Goal: Task Accomplishment & Management: Manage account settings

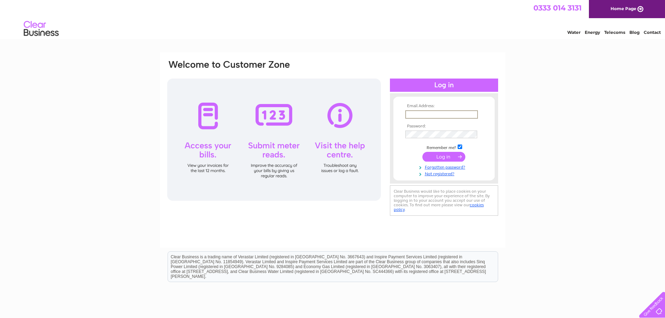
click at [418, 115] on input "text" at bounding box center [441, 114] width 73 height 8
click at [420, 115] on input "text" at bounding box center [441, 114] width 73 height 8
click at [437, 166] on link "Forgotten password?" at bounding box center [444, 166] width 79 height 7
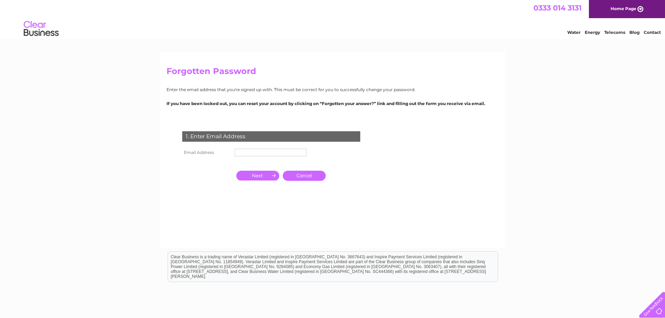
click at [252, 152] on input "text" at bounding box center [271, 153] width 72 height 8
type input "[EMAIL_ADDRESS][DOMAIN_NAME]"
click at [273, 173] on input "button" at bounding box center [257, 176] width 43 height 10
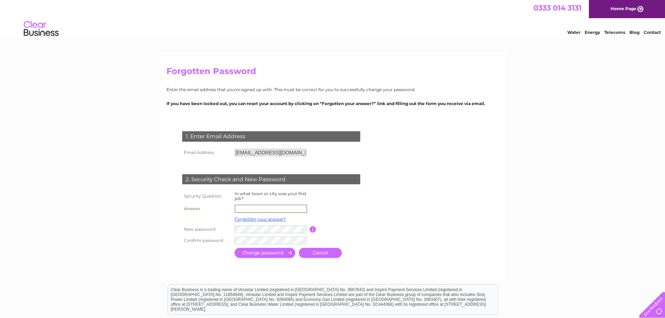
click at [263, 208] on input "text" at bounding box center [271, 209] width 73 height 8
type input "[GEOGRAPHIC_DATA]"
click at [224, 227] on tr "New password Password must be at least 6 characters long" at bounding box center [279, 229] width 198 height 12
click at [219, 227] on tr "New password Password must be at least 6 characters long" at bounding box center [279, 229] width 198 height 12
click at [223, 229] on tr "New password Password must be at least 6 characters long" at bounding box center [279, 229] width 198 height 12
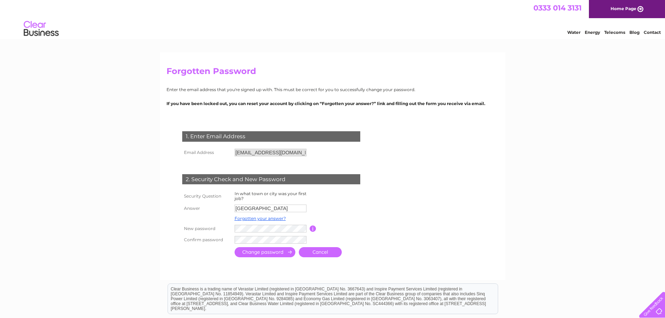
click at [398, 220] on form "1. Enter Email Address Email Address INFO@MERIDIANPL.CO.UK Cancel" at bounding box center [333, 195] width 332 height 156
click at [267, 254] on input "submit" at bounding box center [265, 252] width 61 height 10
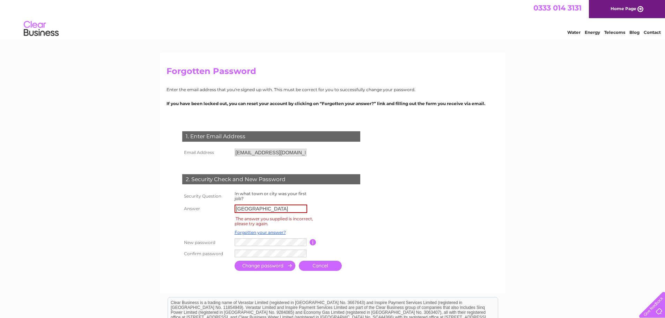
click at [277, 209] on input "[GEOGRAPHIC_DATA]" at bounding box center [271, 209] width 73 height 8
type input "M"
type input "Manchester"
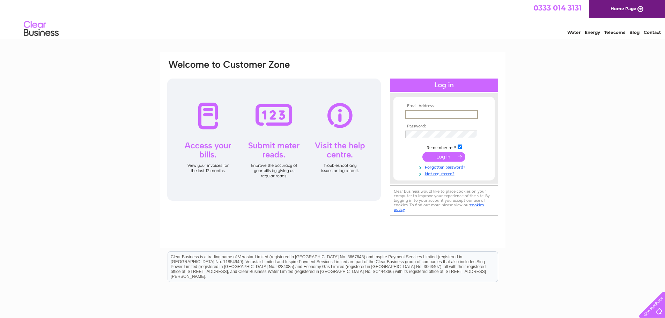
click at [413, 116] on input "text" at bounding box center [441, 114] width 73 height 8
type input "[EMAIL_ADDRESS][DOMAIN_NAME]"
click at [440, 153] on input "submit" at bounding box center [443, 156] width 43 height 10
click at [474, 116] on input "[EMAIL_ADDRESS][DOMAIN_NAME]" at bounding box center [441, 114] width 73 height 8
click at [437, 172] on link "Forgotten password?" at bounding box center [444, 172] width 79 height 7
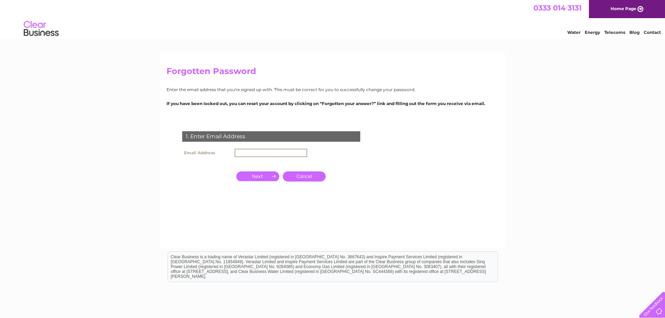
click at [264, 155] on input "text" at bounding box center [271, 153] width 73 height 8
type input "[EMAIL_ADDRESS][DOMAIN_NAME]"
click at [254, 178] on input "button" at bounding box center [257, 176] width 43 height 10
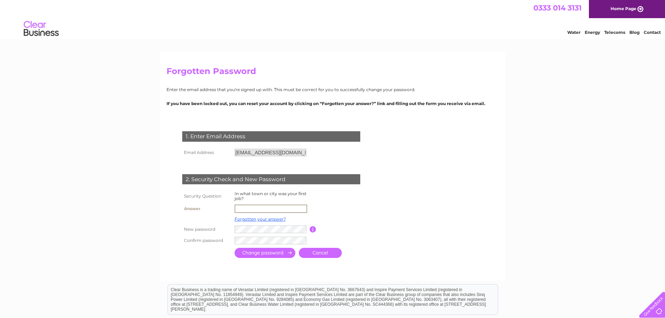
click at [251, 205] on input "text" at bounding box center [271, 209] width 73 height 8
type input "[GEOGRAPHIC_DATA]"
click at [226, 225] on tr "New password Password must be at least 6 characters long" at bounding box center [279, 229] width 198 height 12
click at [215, 220] on tbody "Security Question In what town or city was your first job? Answer MANCHESTER Fo…" at bounding box center [279, 218] width 198 height 56
click at [419, 216] on form "1. Enter Email Address Email Address INFO@MERIDIANPL.CO.UK Cancel" at bounding box center [333, 195] width 332 height 156
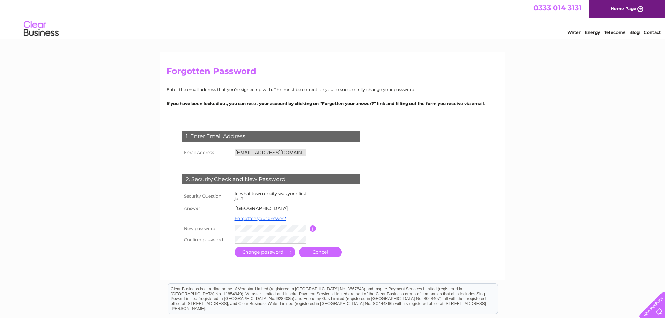
click at [267, 254] on input "submit" at bounding box center [265, 252] width 61 height 10
